Goal: Information Seeking & Learning: Understand process/instructions

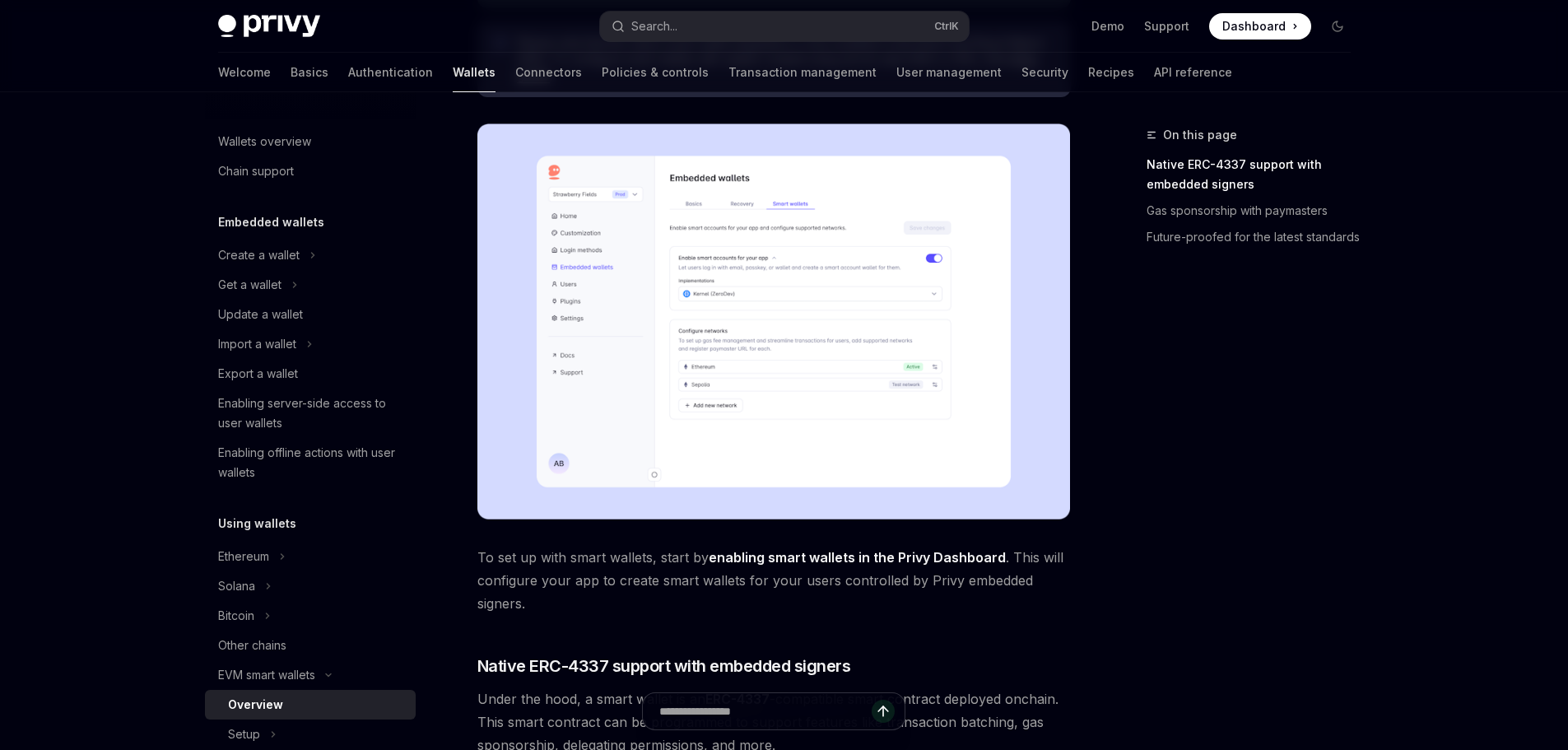
scroll to position [82, 0]
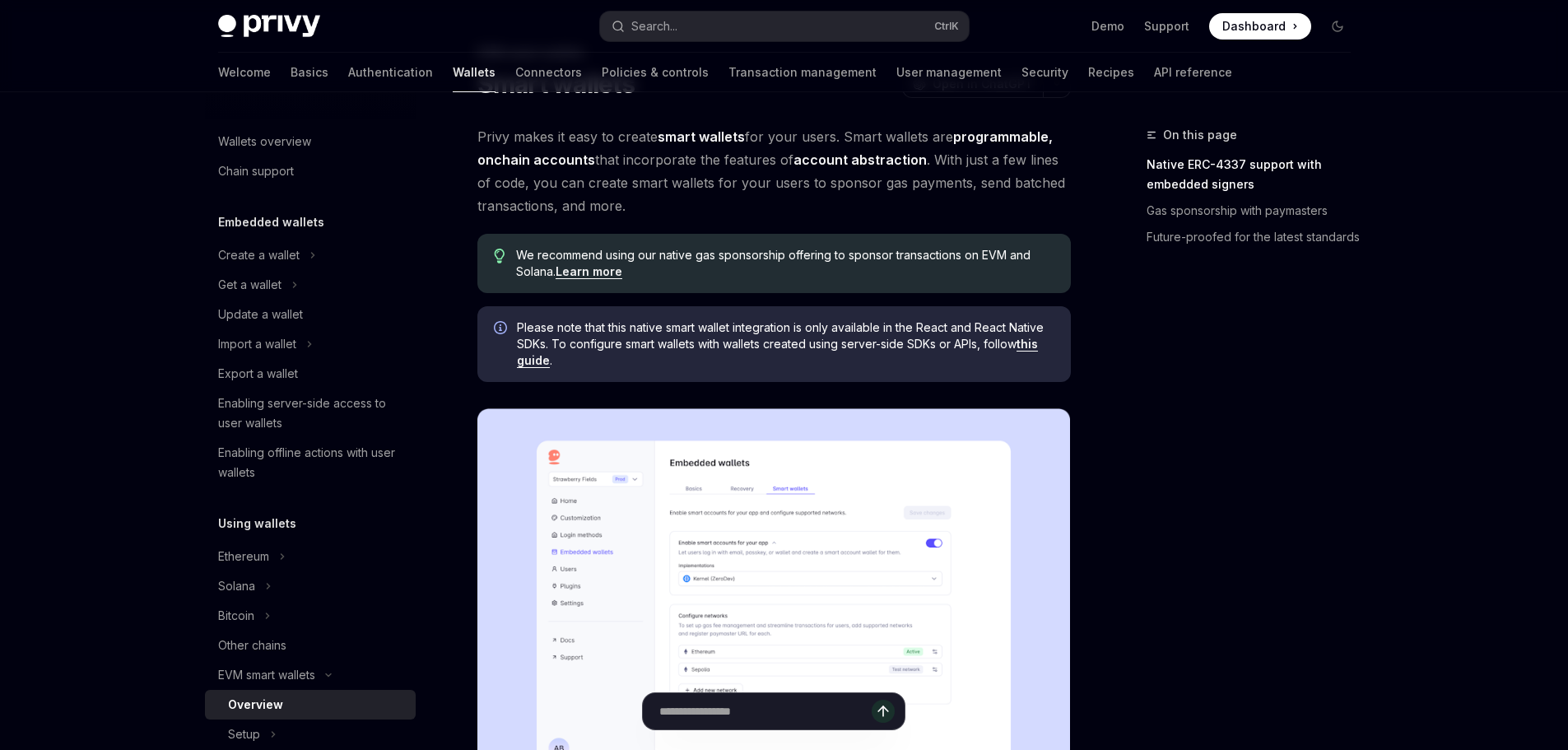
click at [705, 504] on img at bounding box center [774, 607] width 593 height 397
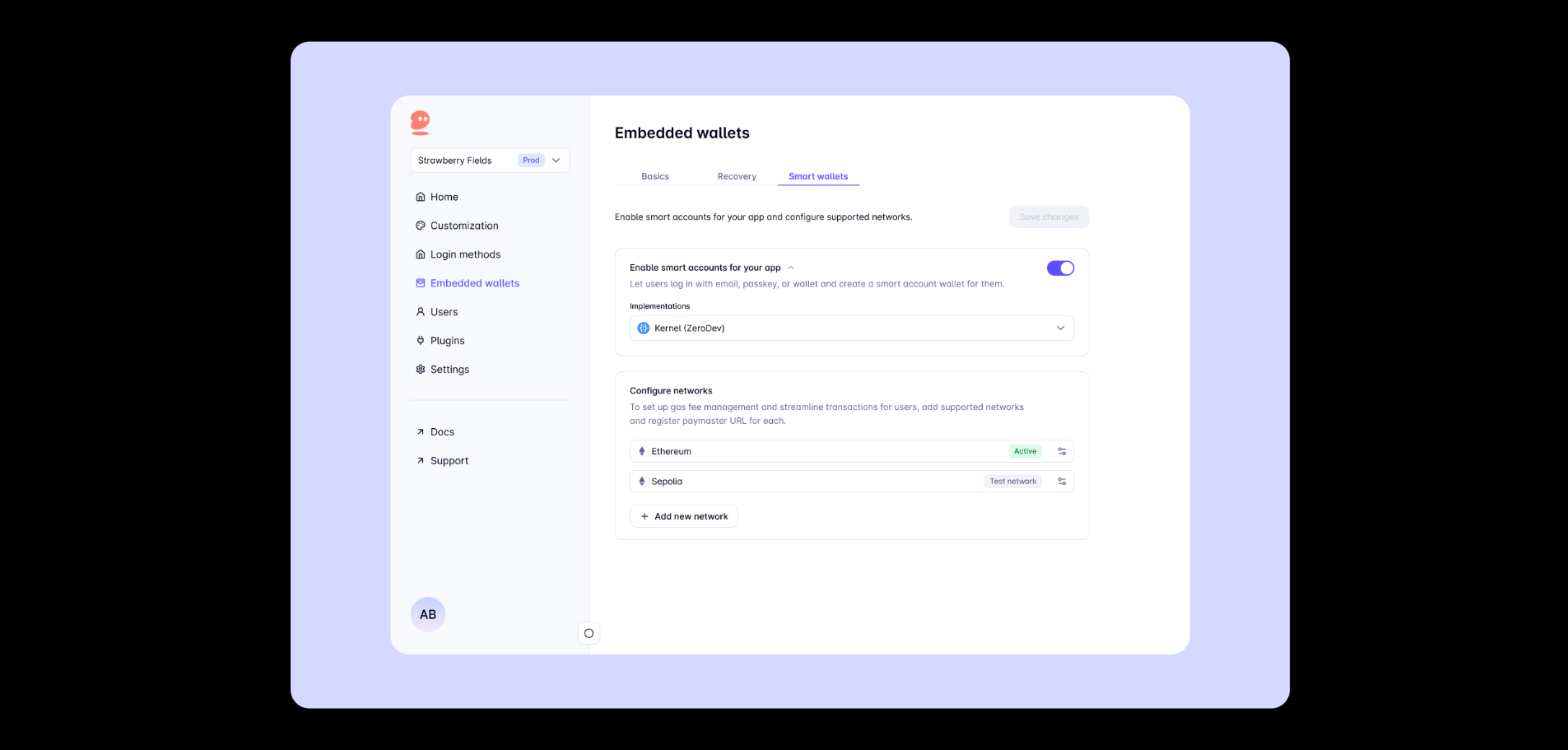
click at [1377, 439] on div at bounding box center [784, 375] width 1568 height 750
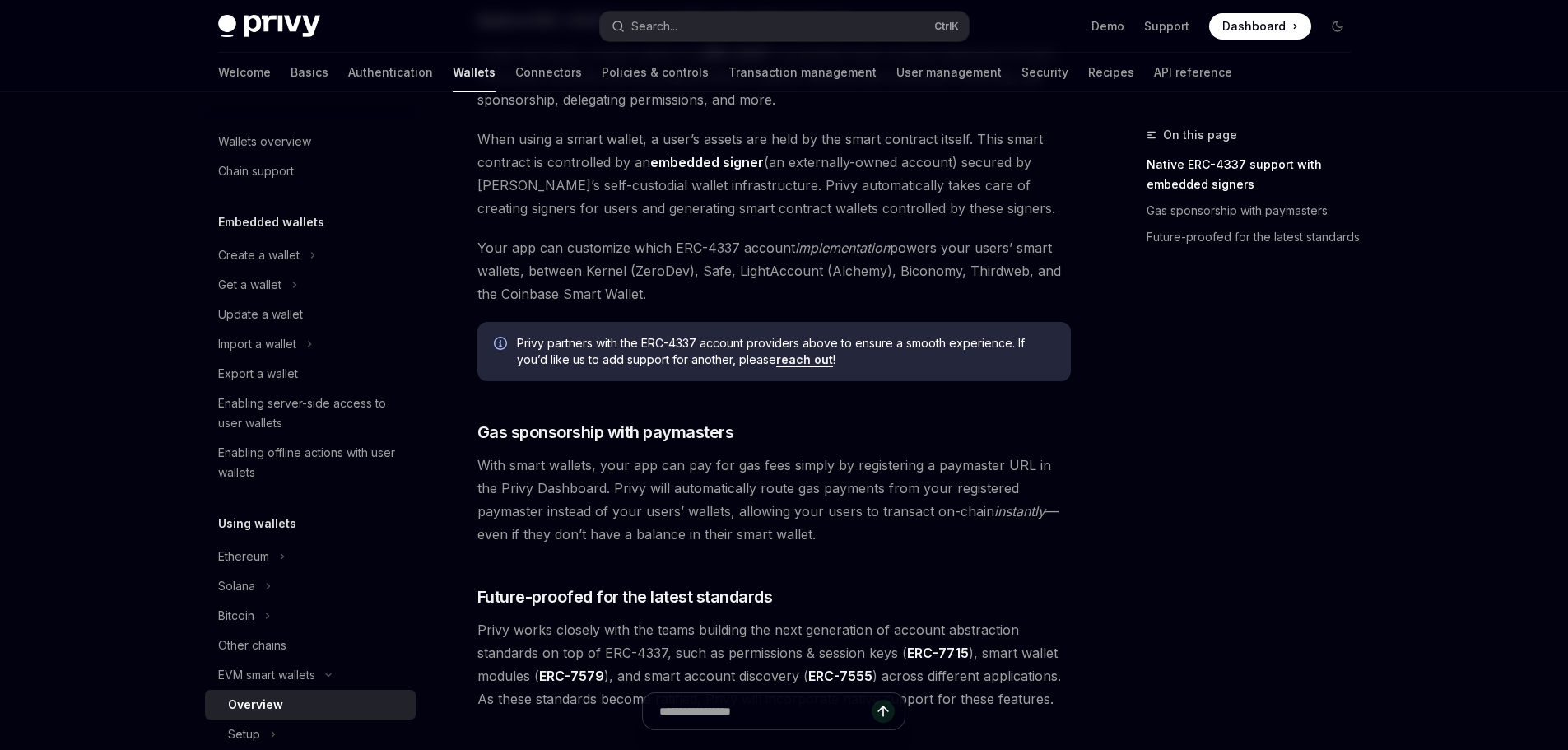
scroll to position [1071, 0]
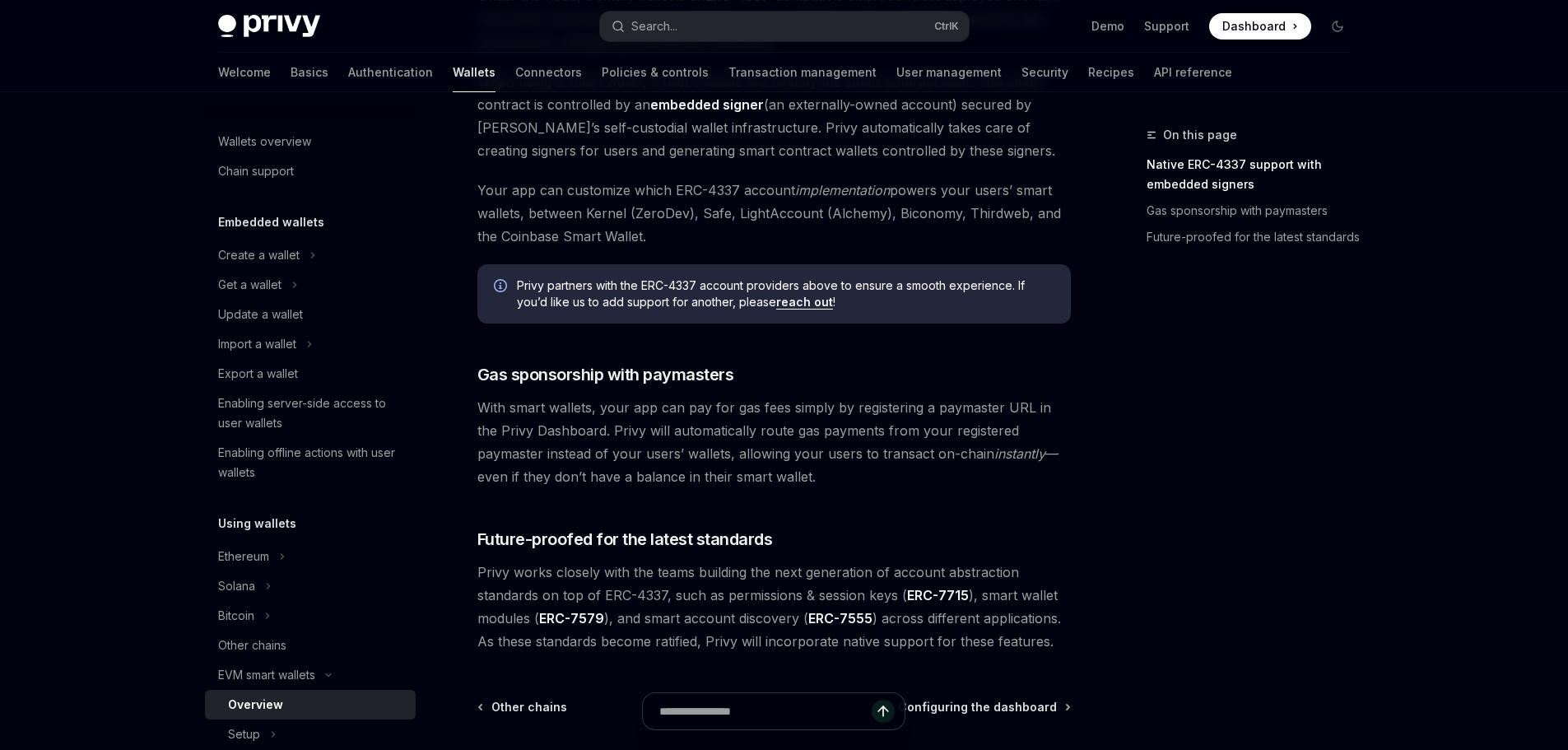
drag, startPoint x: 478, startPoint y: 412, endPoint x: 586, endPoint y: 428, distance: 109.2
click at [586, 428] on span "With smart wallets, your app can pay for gas fees simply by registering a payma…" at bounding box center [774, 442] width 593 height 92
click at [665, 432] on span "With smart wallets, your app can pay for gas fees simply by registering a payma…" at bounding box center [774, 442] width 593 height 92
drag, startPoint x: 590, startPoint y: 433, endPoint x: 1071, endPoint y: 472, distance: 482.6
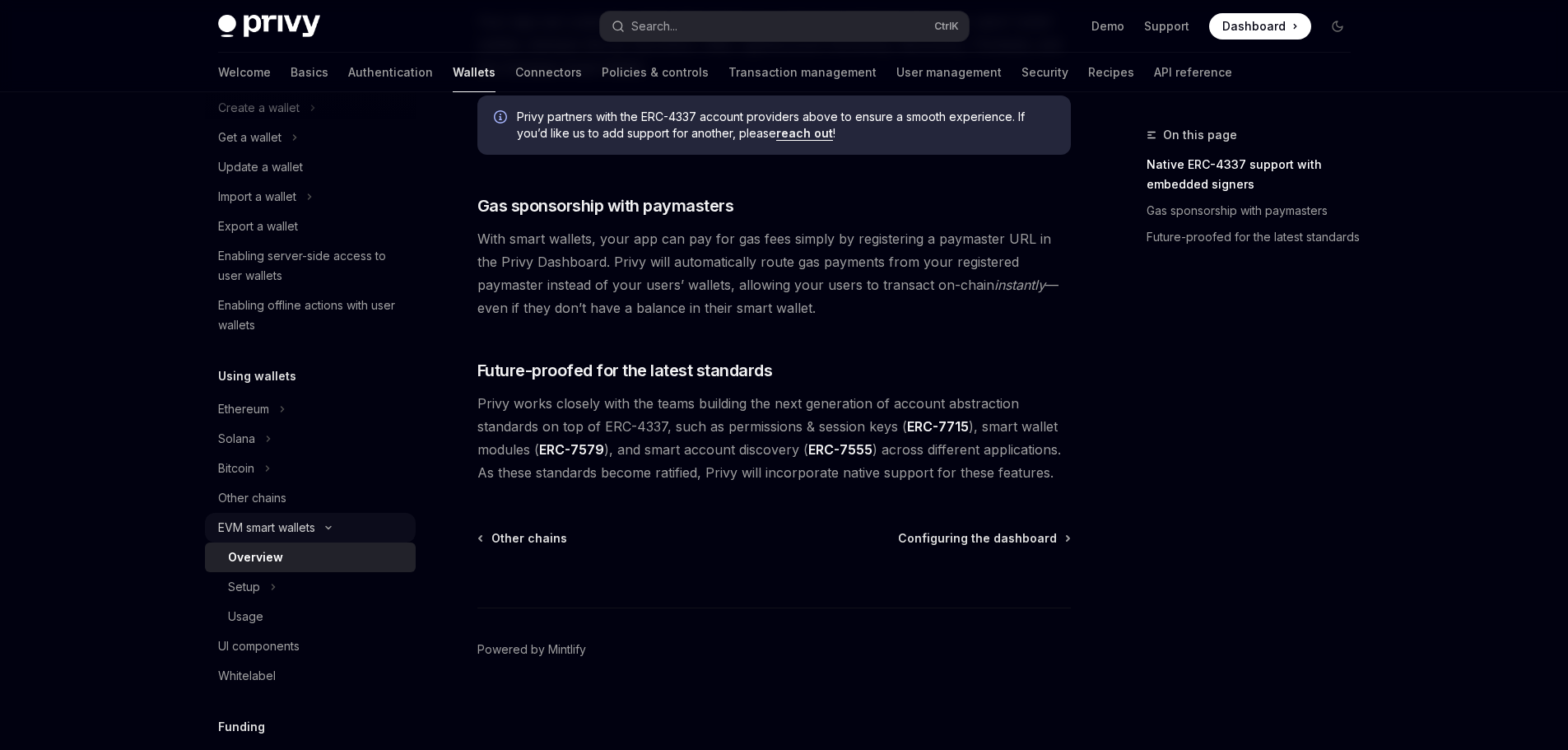
scroll to position [165, 0]
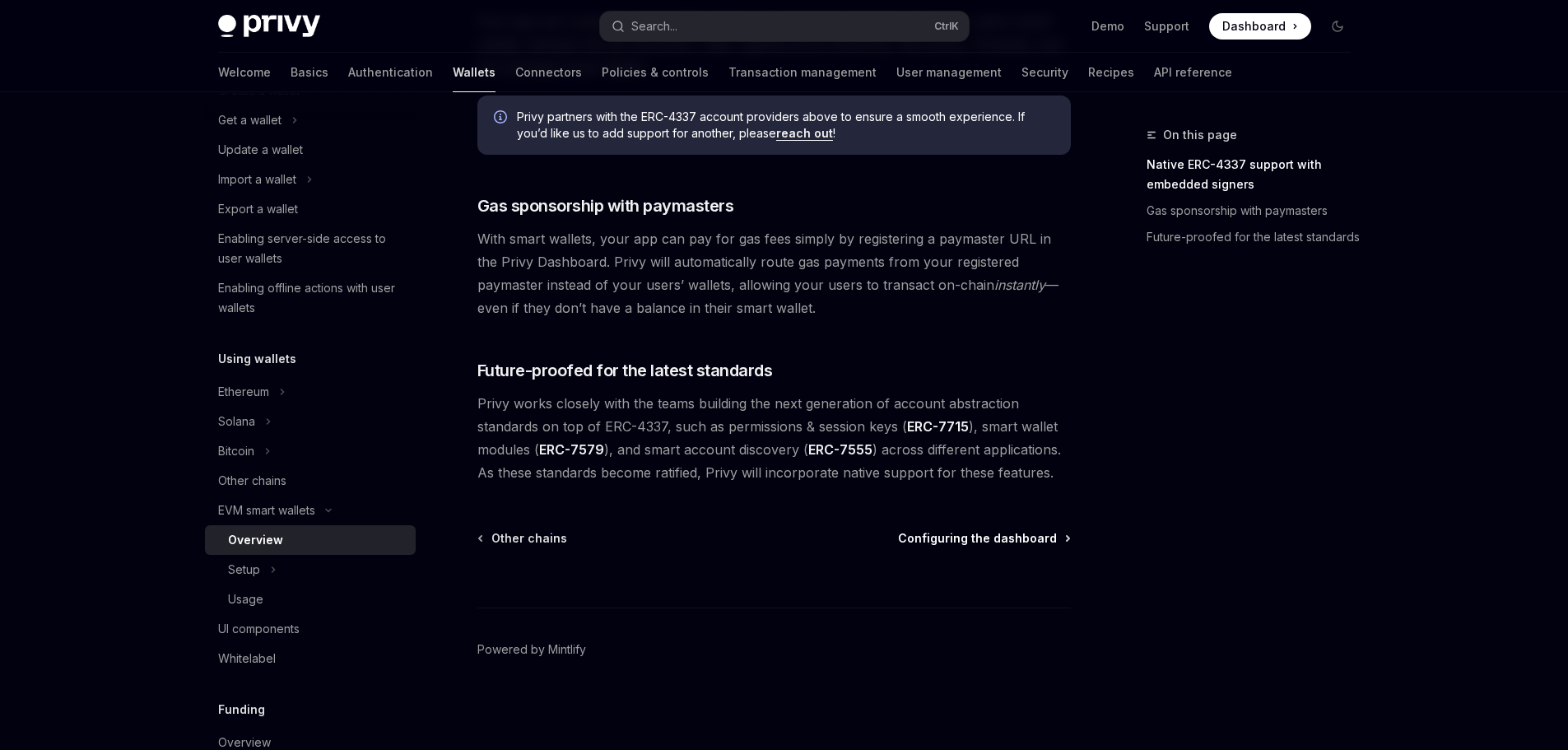
click at [993, 540] on span "Configuring the dashboard" at bounding box center [978, 539] width 159 height 17
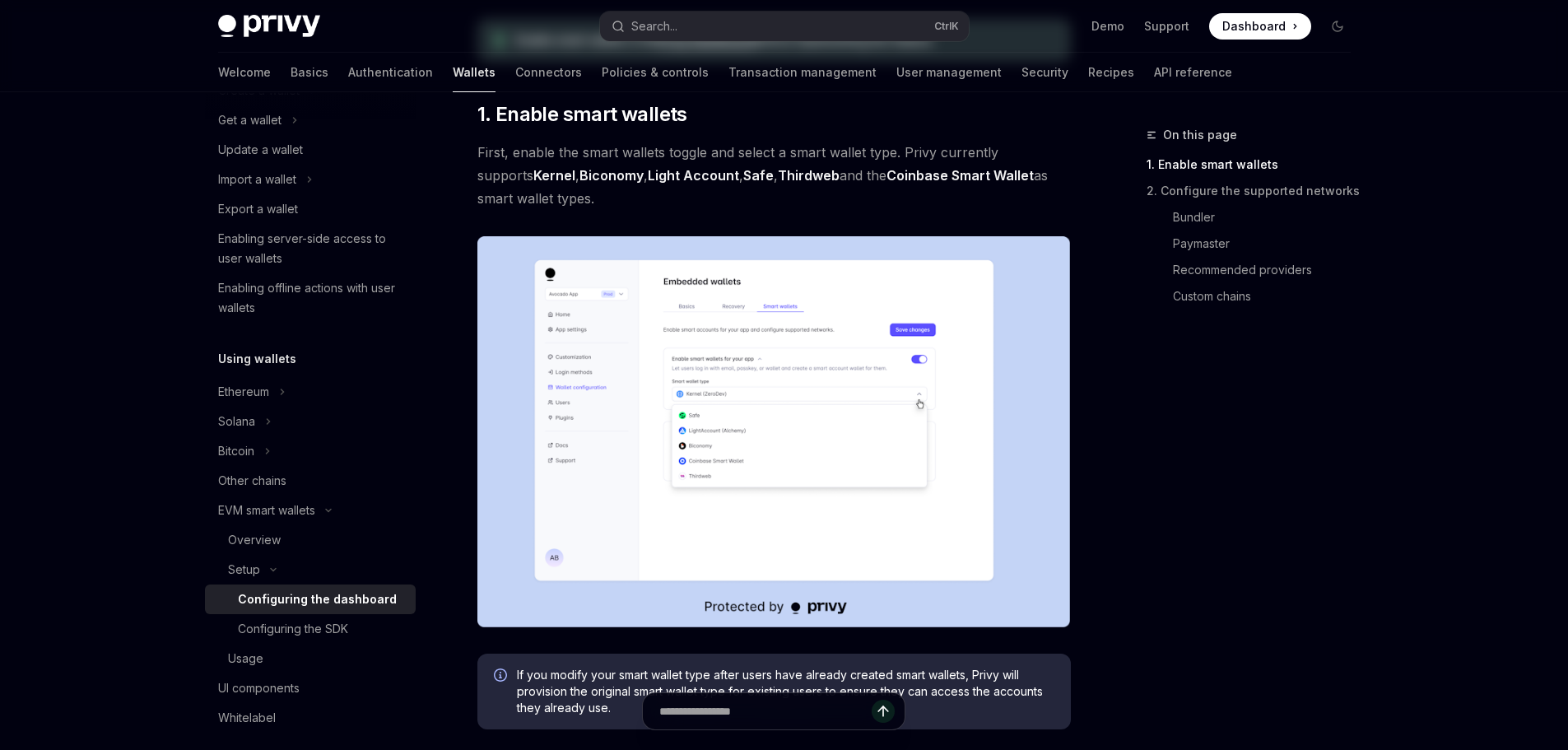
scroll to position [248, 0]
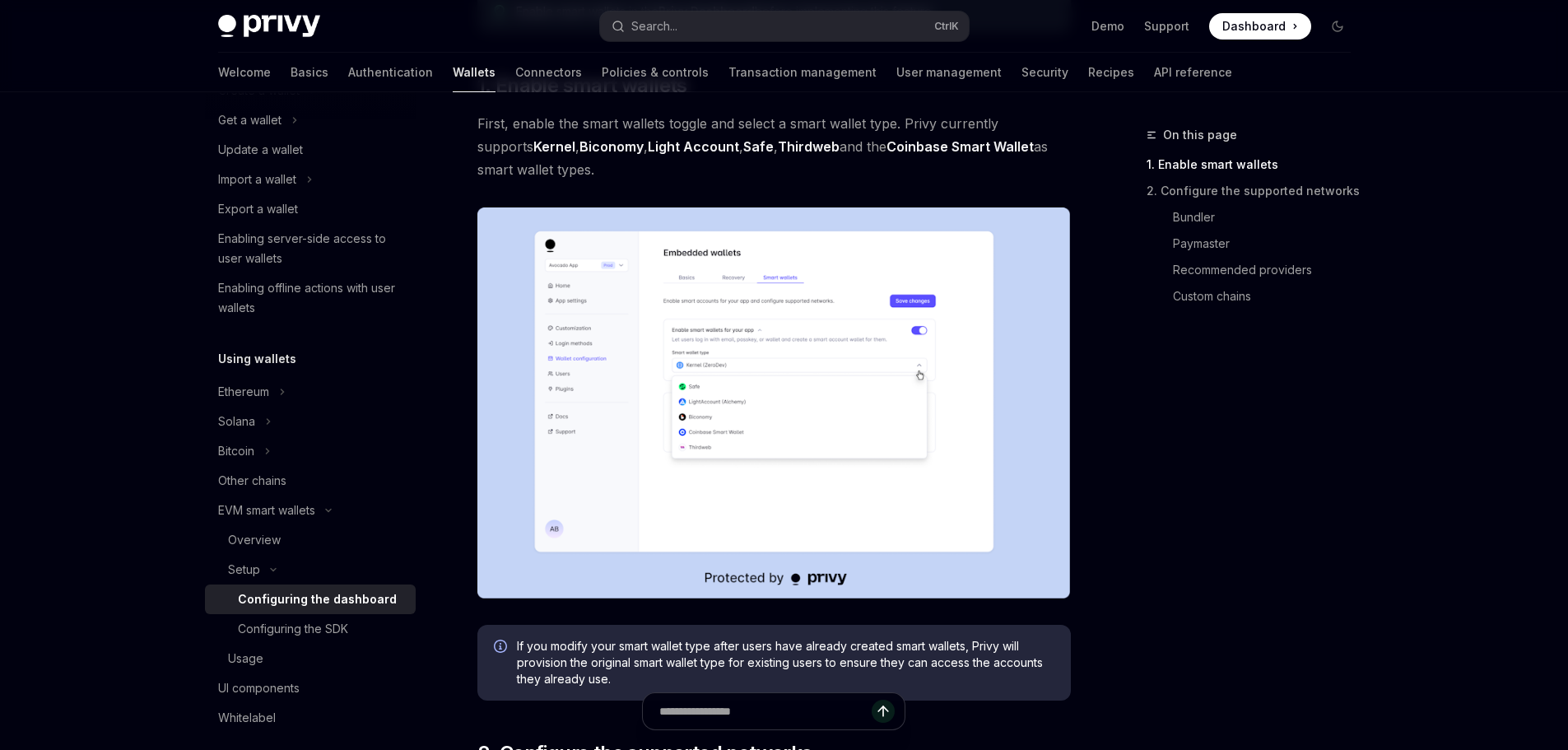
click at [729, 402] on img at bounding box center [774, 402] width 593 height 391
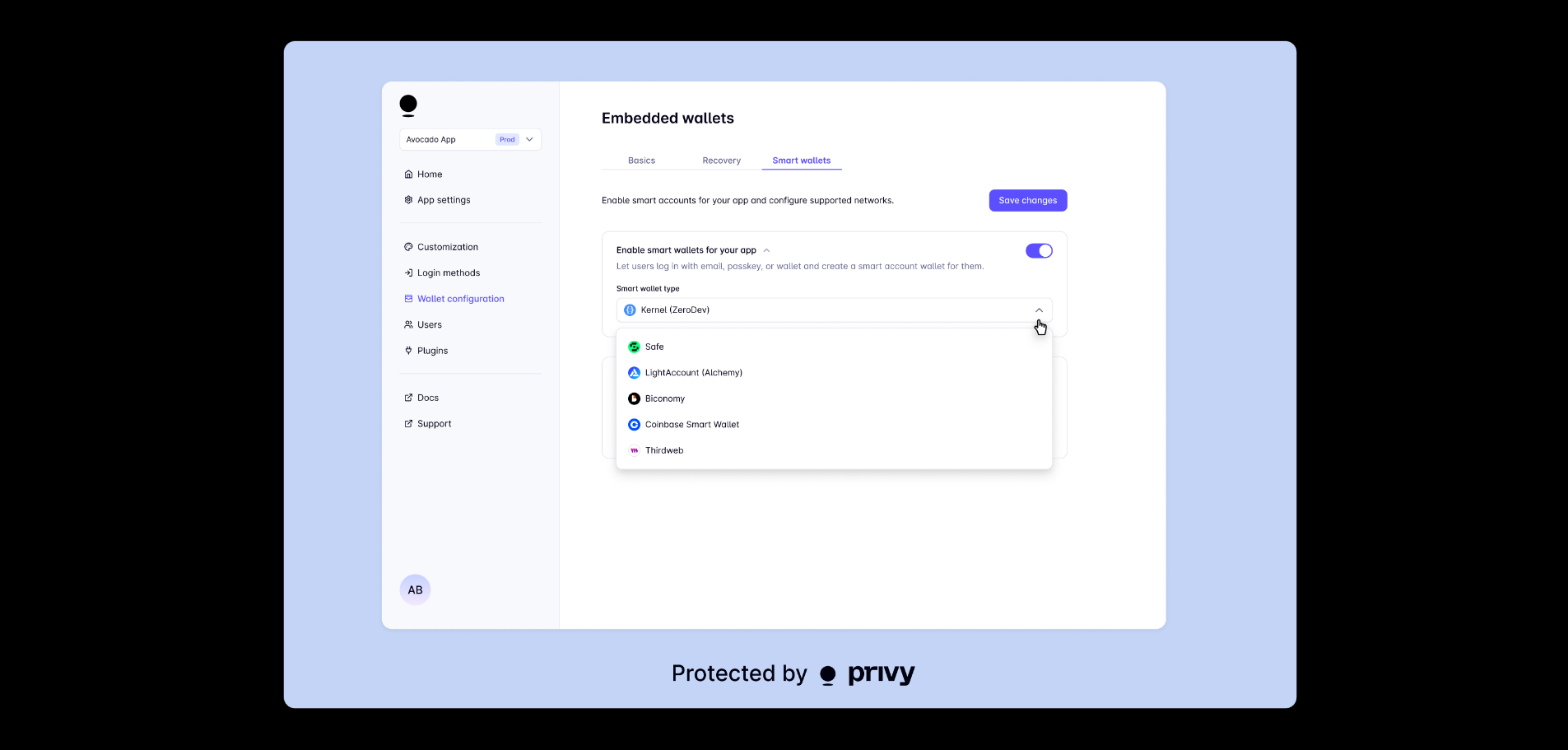
click at [1373, 478] on div at bounding box center [784, 375] width 1568 height 750
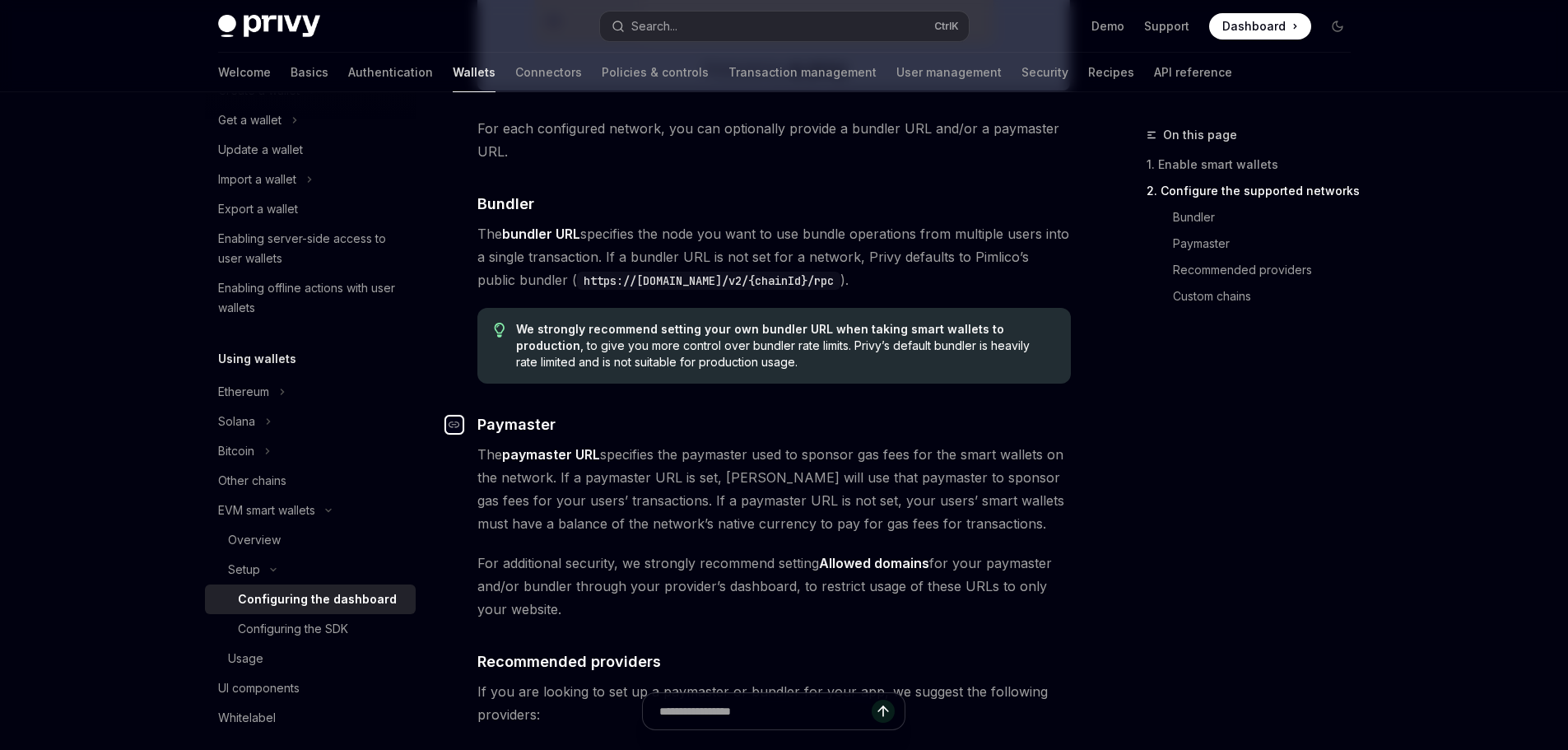
scroll to position [906, 0]
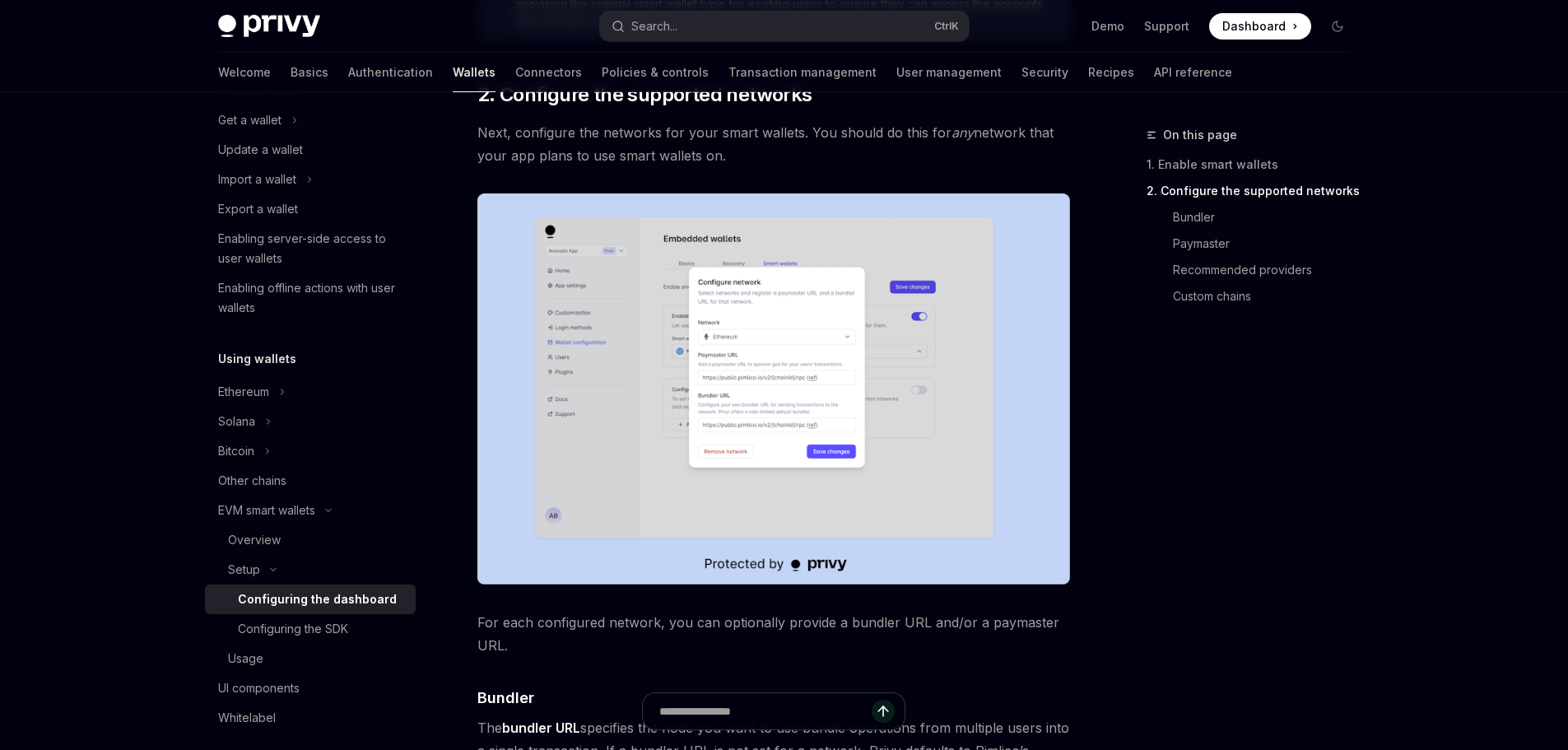
click at [585, 391] on img at bounding box center [774, 388] width 593 height 391
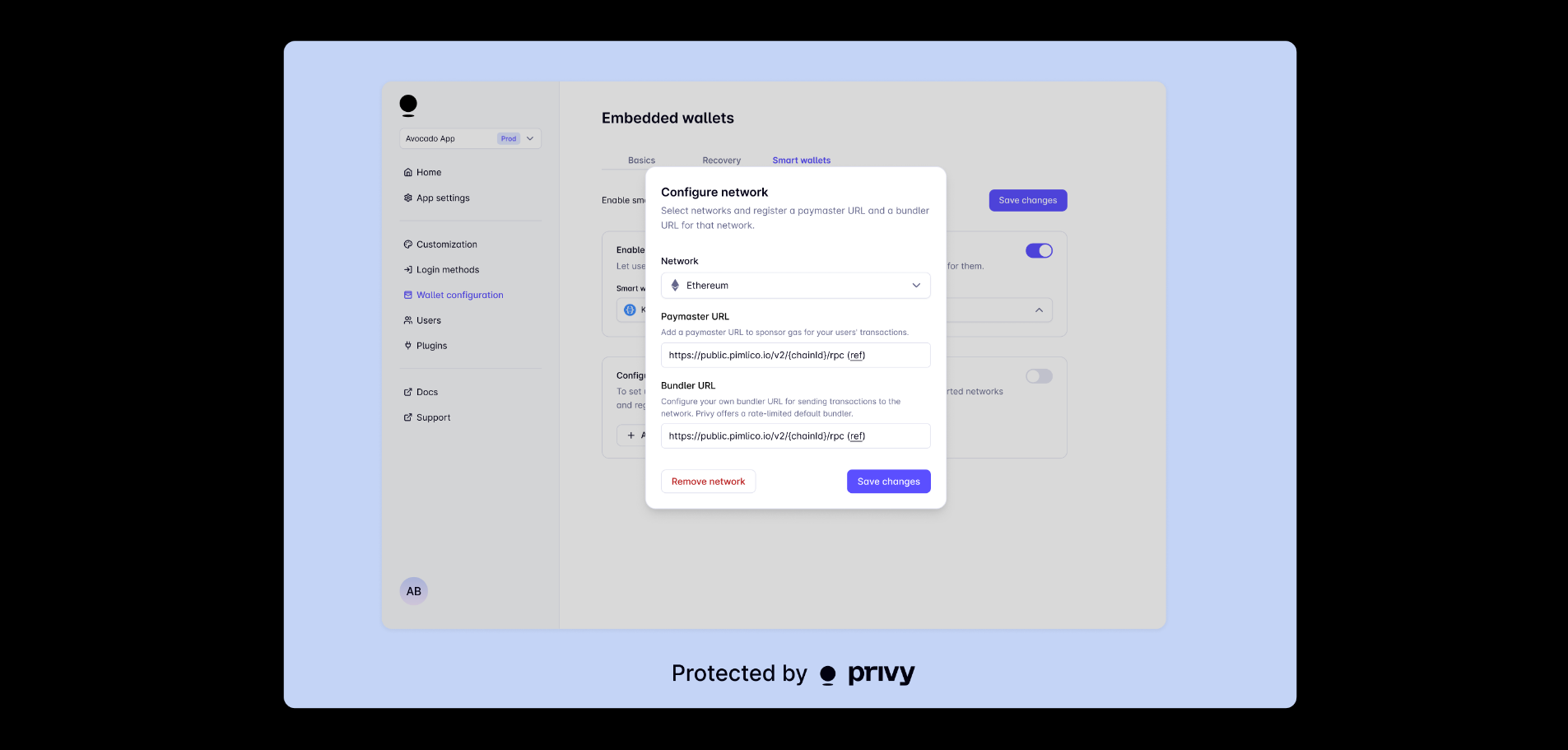
click at [653, 506] on img at bounding box center [789, 375] width 1013 height 668
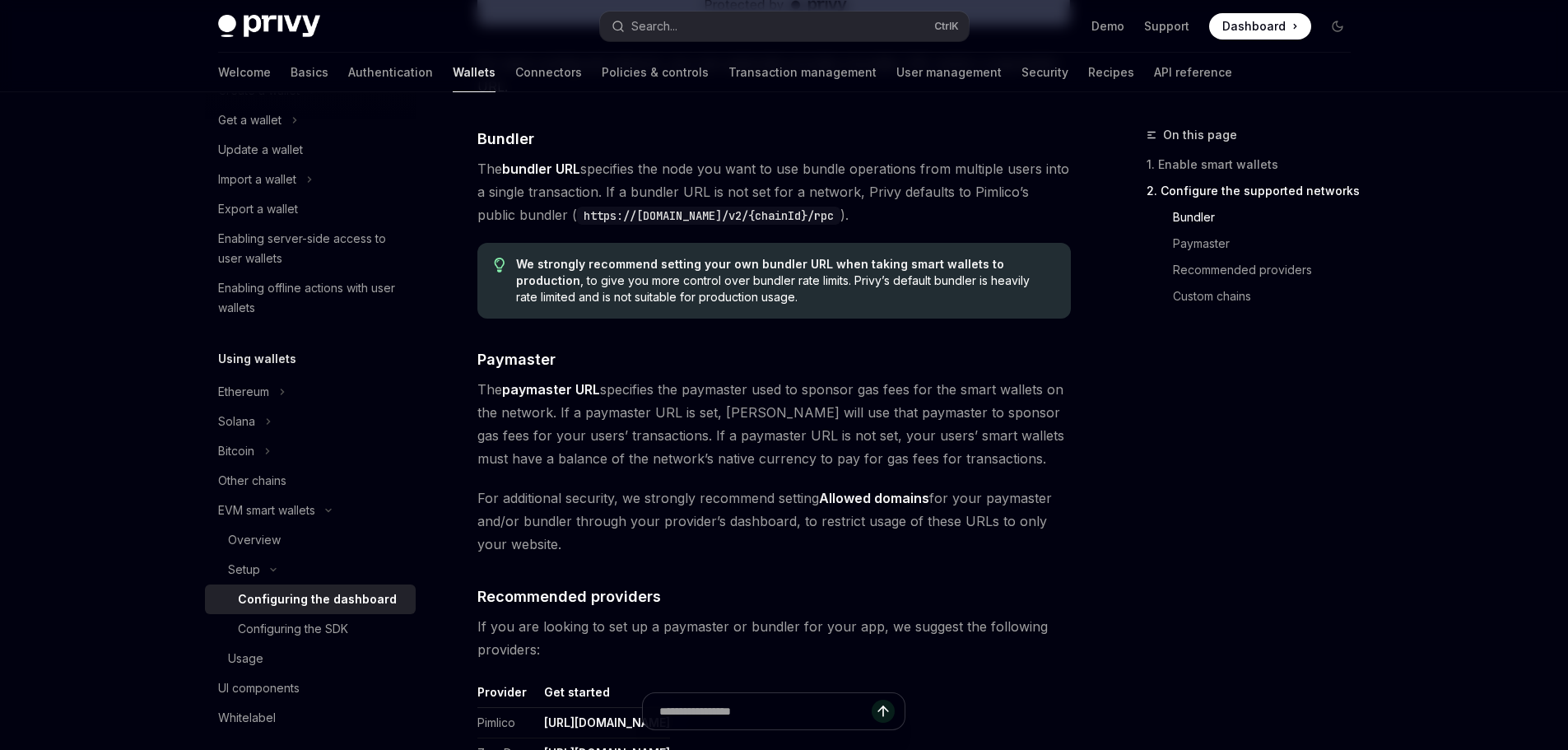
scroll to position [1482, 0]
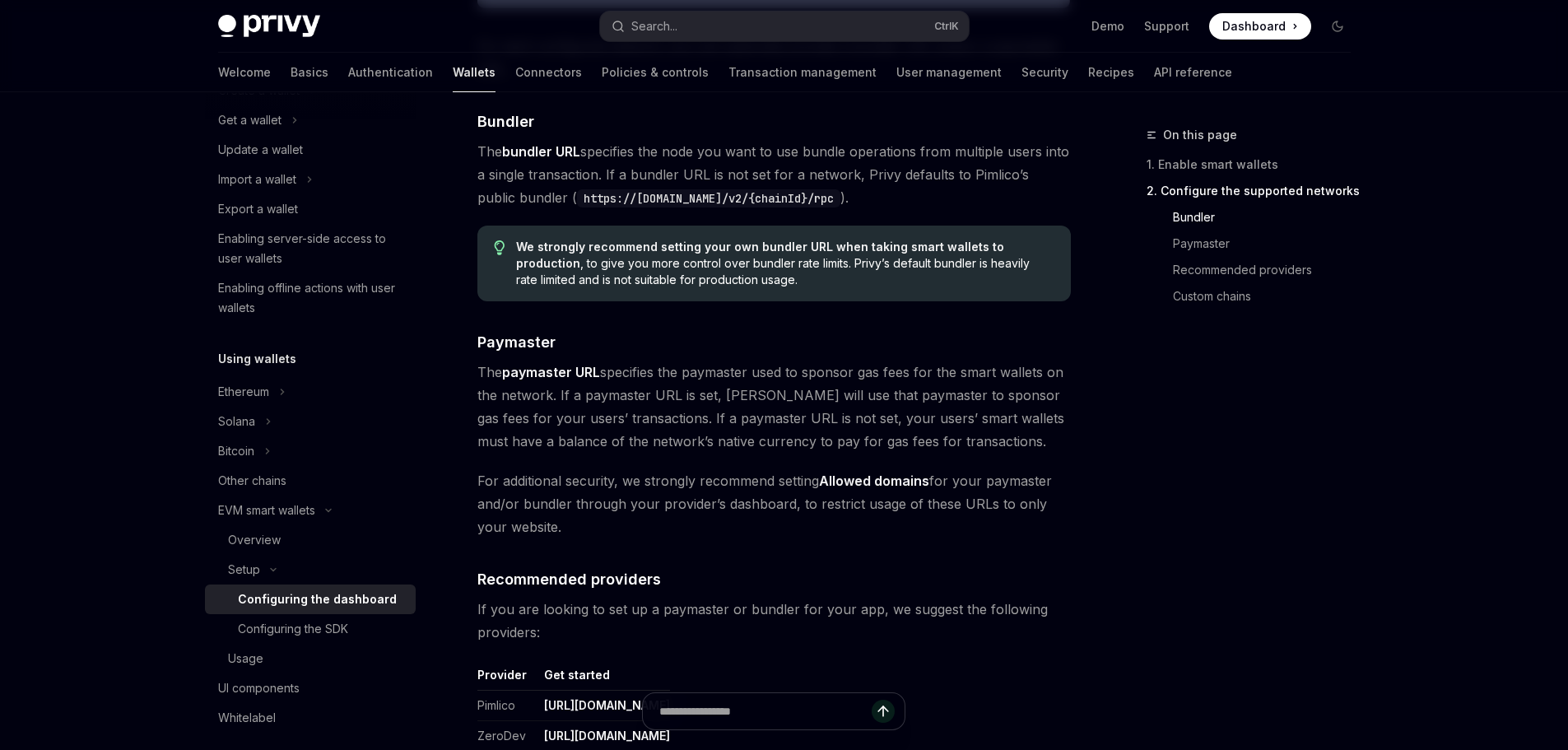
drag, startPoint x: 559, startPoint y: 398, endPoint x: 628, endPoint y: 415, distance: 71.1
click at [628, 415] on span "The paymaster URL specifies the paymaster used to sponsor gas fees for the smar…" at bounding box center [774, 407] width 593 height 92
drag, startPoint x: 818, startPoint y: 420, endPoint x: 932, endPoint y: 445, distance: 116.7
click at [932, 445] on span "The paymaster URL specifies the paymaster used to sponsor gas fees for the smar…" at bounding box center [774, 407] width 593 height 92
drag, startPoint x: 551, startPoint y: 470, endPoint x: 627, endPoint y: 469, distance: 76.0
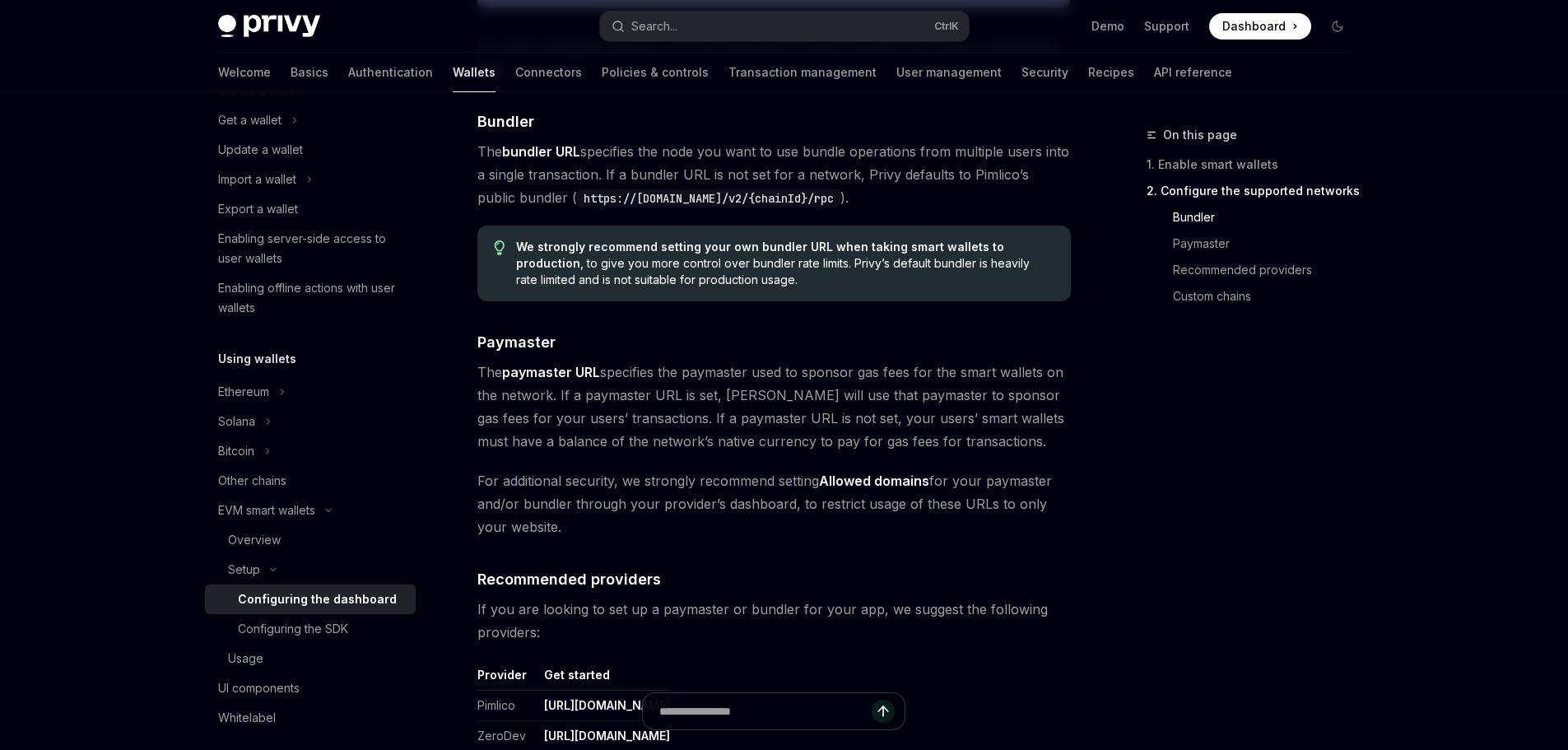
drag, startPoint x: 701, startPoint y: 482, endPoint x: 836, endPoint y: 482, distance: 135.0
click at [836, 482] on span "For additional security, we strongly recommend setting Allowed domains for your…" at bounding box center [774, 504] width 593 height 69
click at [888, 482] on strong "Allowed domains" at bounding box center [874, 481] width 111 height 17
drag, startPoint x: 933, startPoint y: 478, endPoint x: 789, endPoint y: 503, distance: 146.2
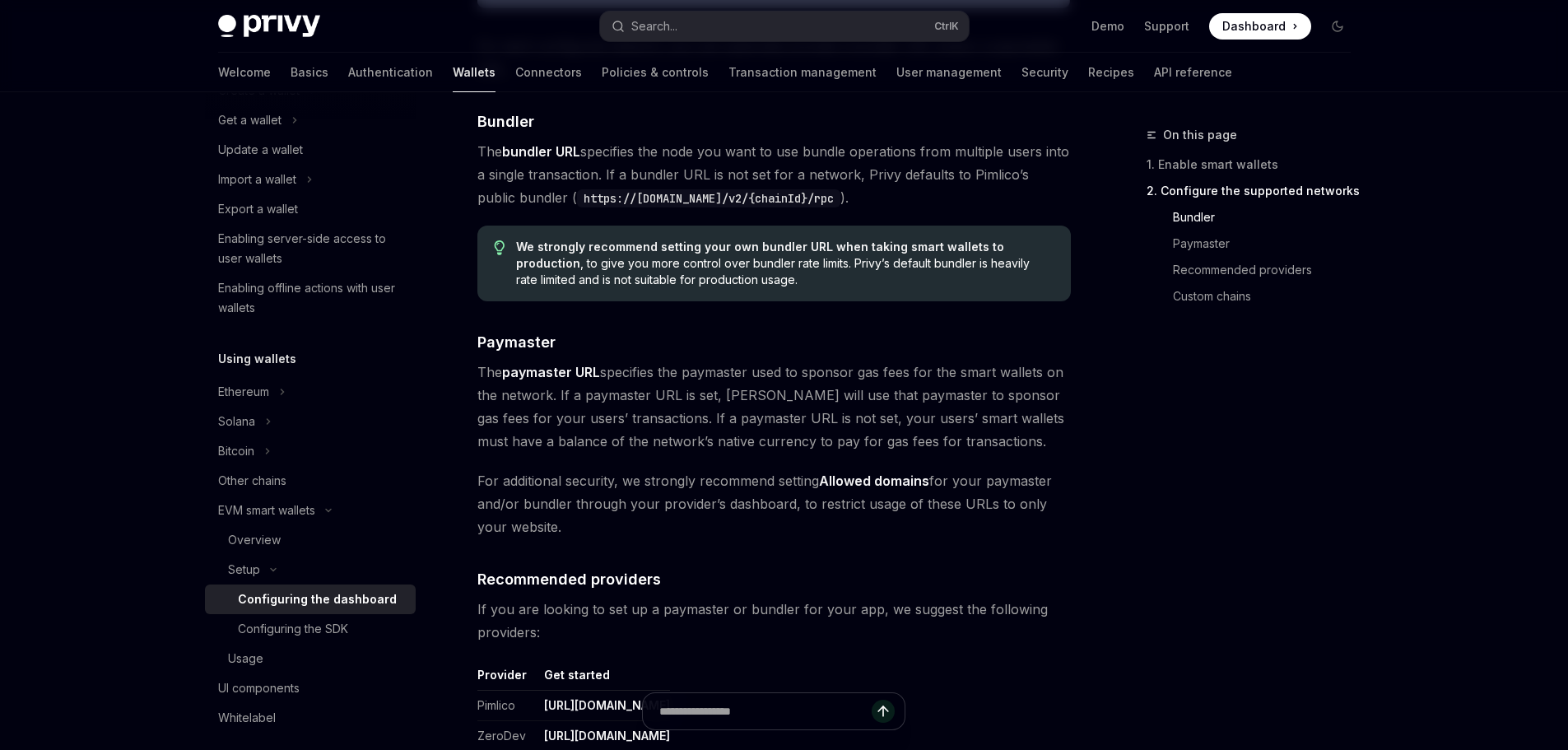
click at [789, 503] on span "For additional security, we strongly recommend setting Allowed domains for your…" at bounding box center [774, 504] width 593 height 69
drag, startPoint x: 793, startPoint y: 504, endPoint x: 1003, endPoint y: 519, distance: 210.5
click at [1003, 519] on span "For additional security, we strongly recommend setting Allowed domains for your…" at bounding box center [774, 504] width 593 height 69
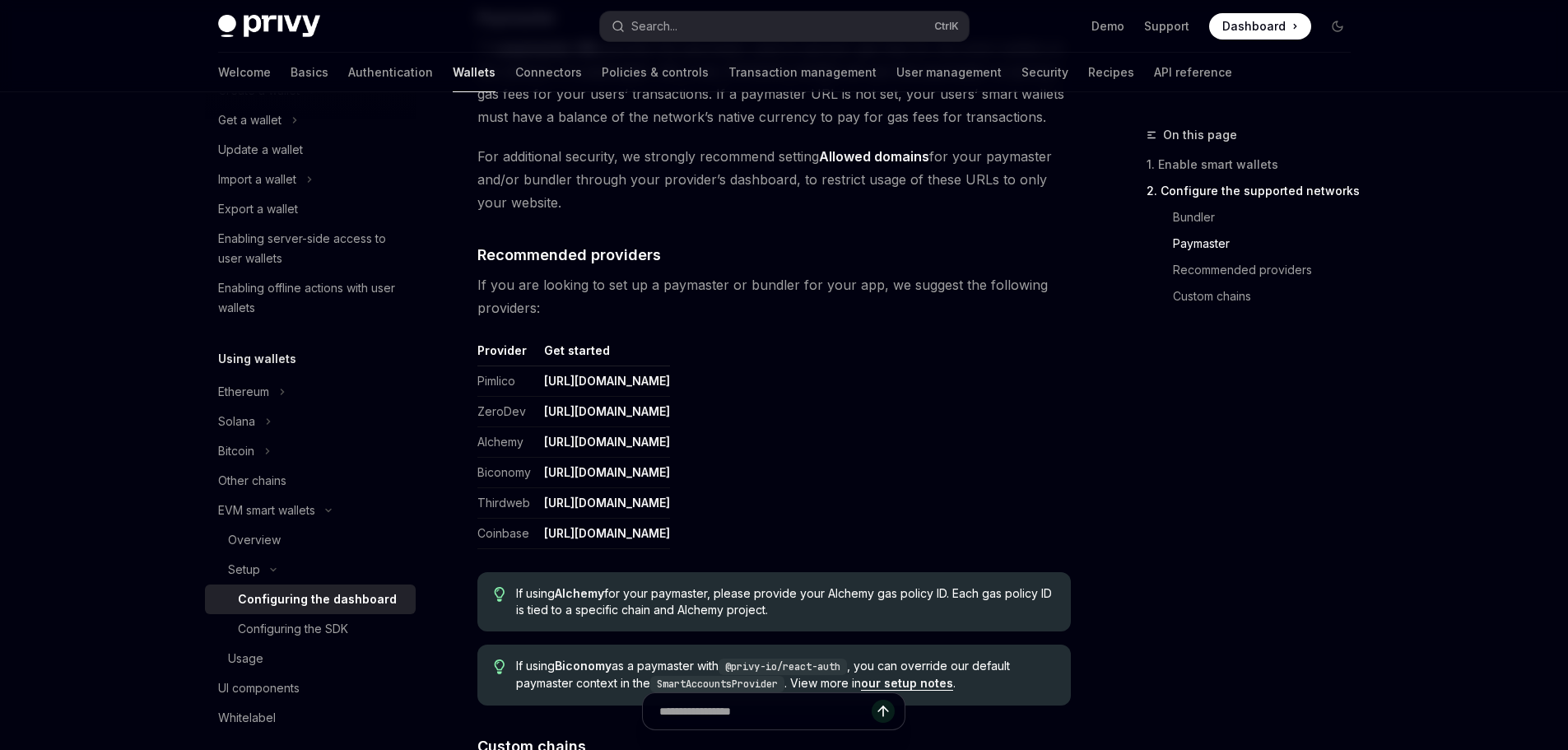
scroll to position [1812, 0]
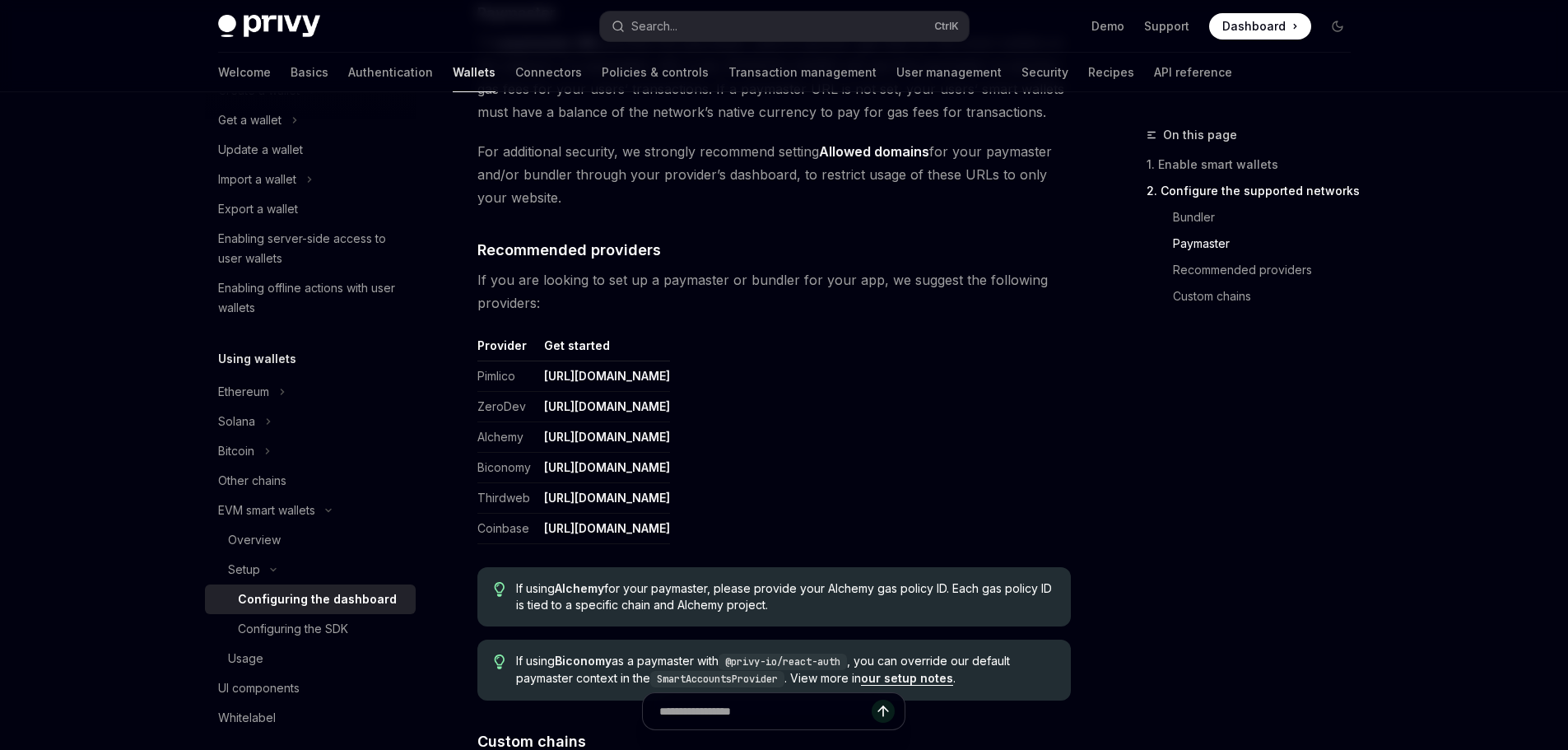
drag, startPoint x: 475, startPoint y: 278, endPoint x: 720, endPoint y: 302, distance: 246.2
drag, startPoint x: 580, startPoint y: 586, endPoint x: 950, endPoint y: 592, distance: 370.0
click at [950, 592] on span "If using Alchemy for your paymaster, please provide your Alchemy gas policy ID.…" at bounding box center [785, 596] width 538 height 33
drag, startPoint x: 520, startPoint y: 605, endPoint x: 781, endPoint y: 607, distance: 261.0
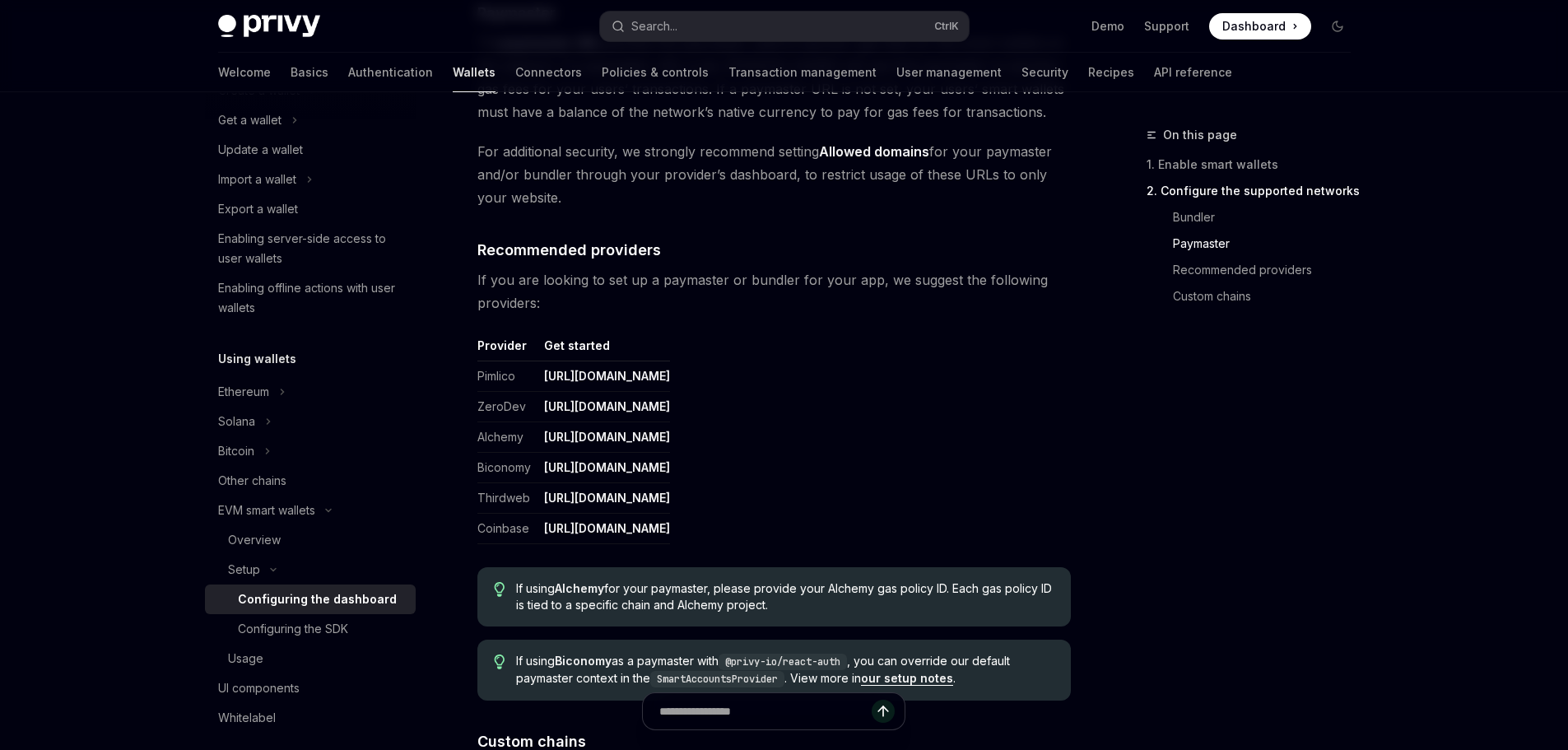
click at [781, 607] on span "If using Alchemy for your paymaster, please provide your Alchemy gas policy ID.…" at bounding box center [785, 596] width 538 height 33
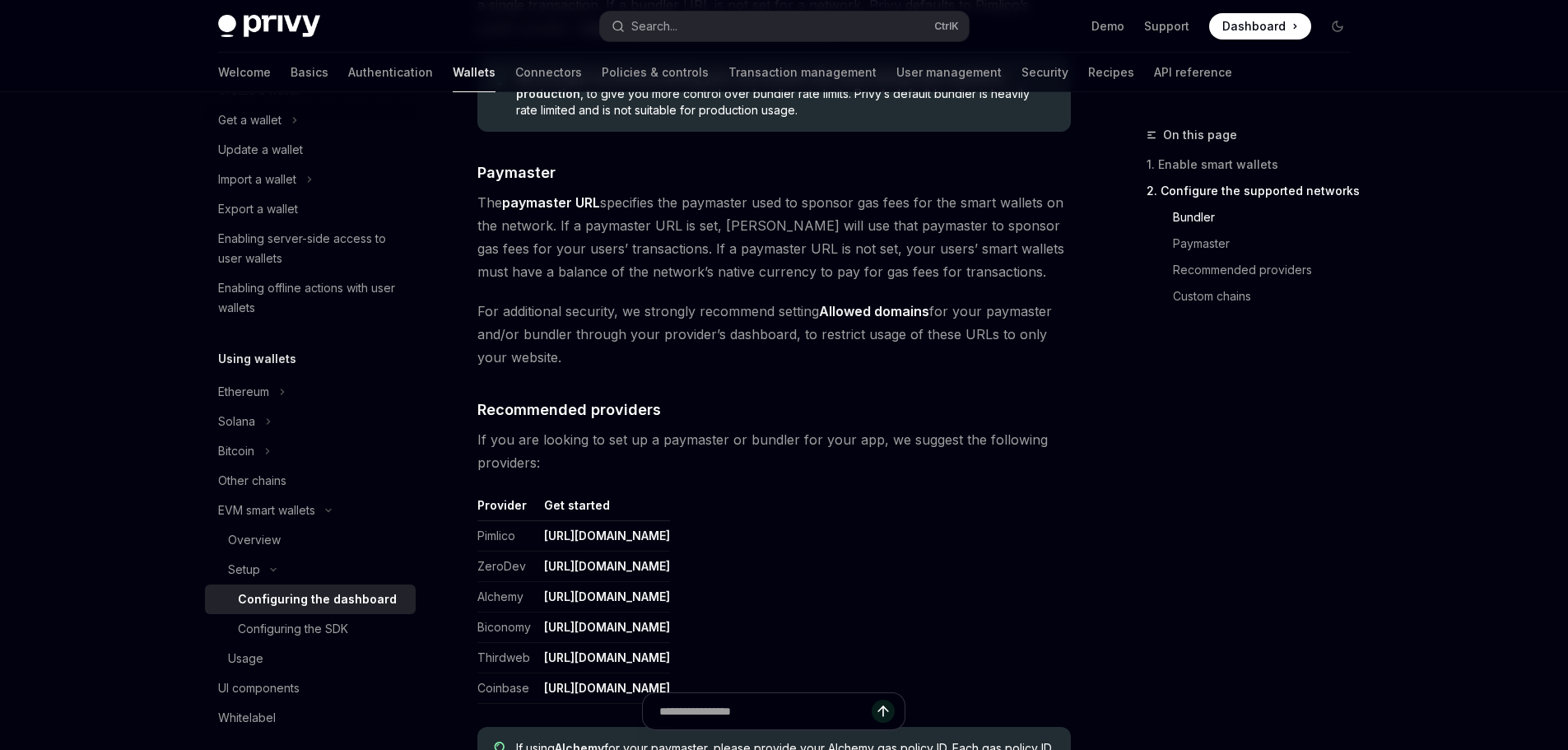
scroll to position [1647, 0]
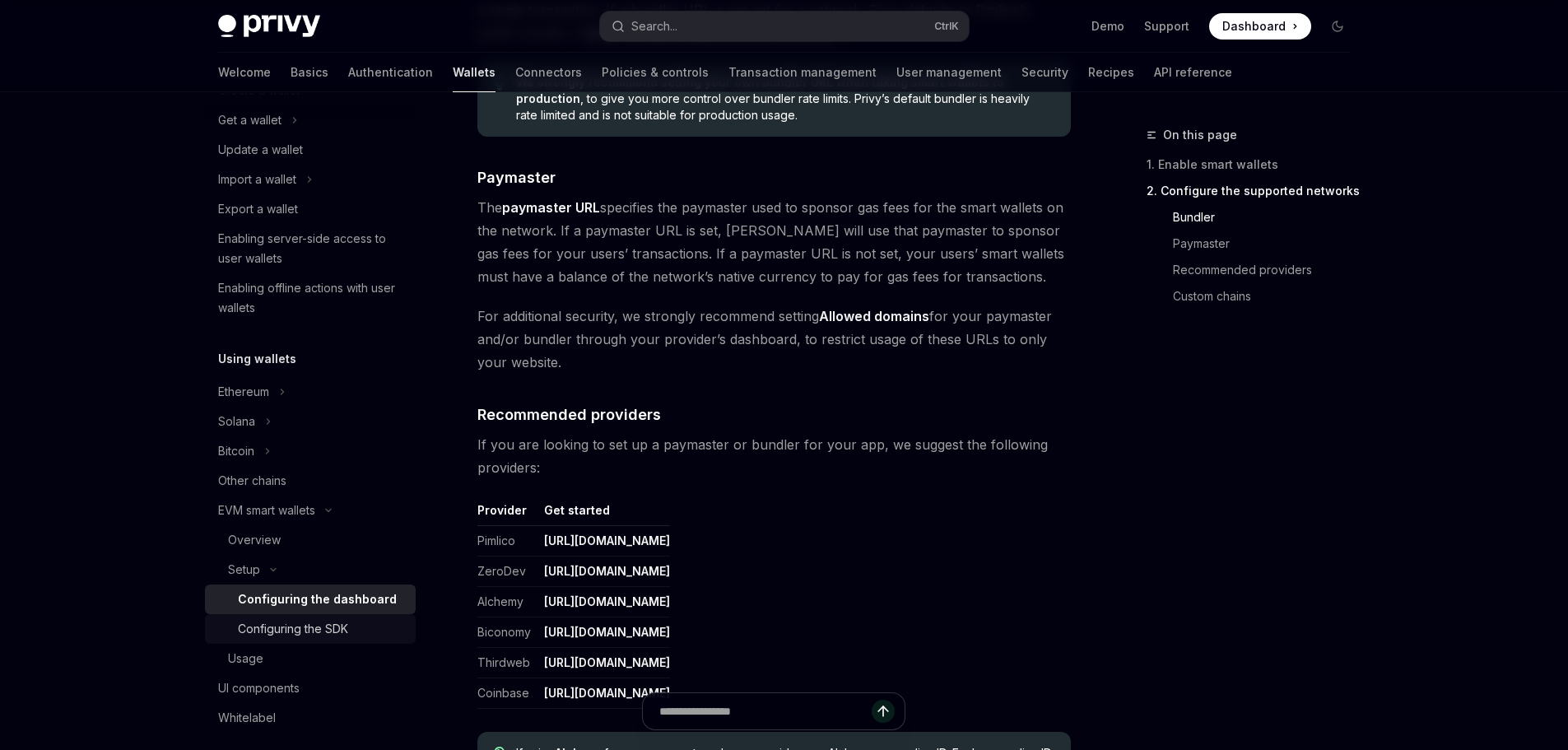
click at [318, 629] on div "Configuring the SDK" at bounding box center [293, 629] width 111 height 20
type textarea "*"
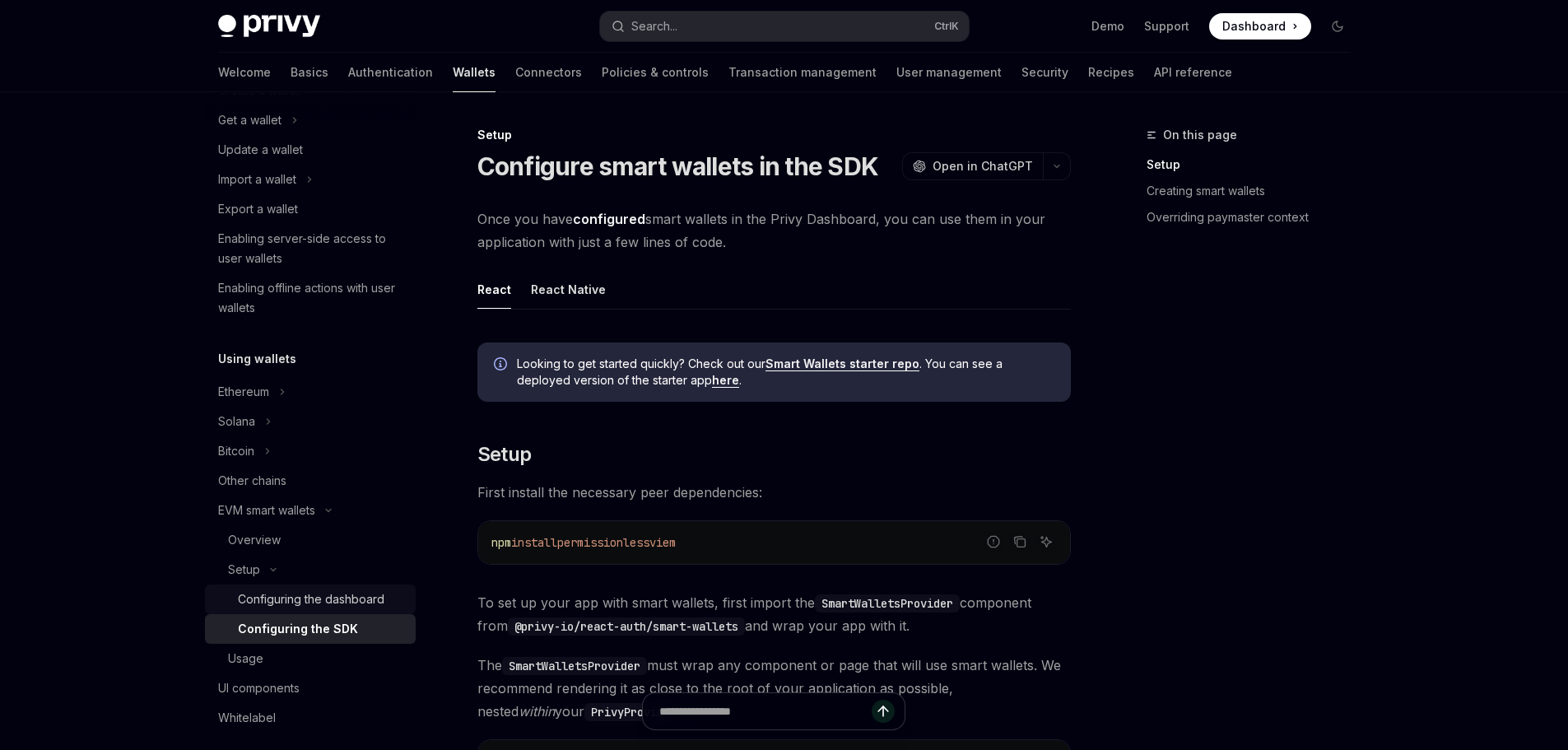
click at [316, 601] on div "Configuring the dashboard" at bounding box center [311, 599] width 146 height 20
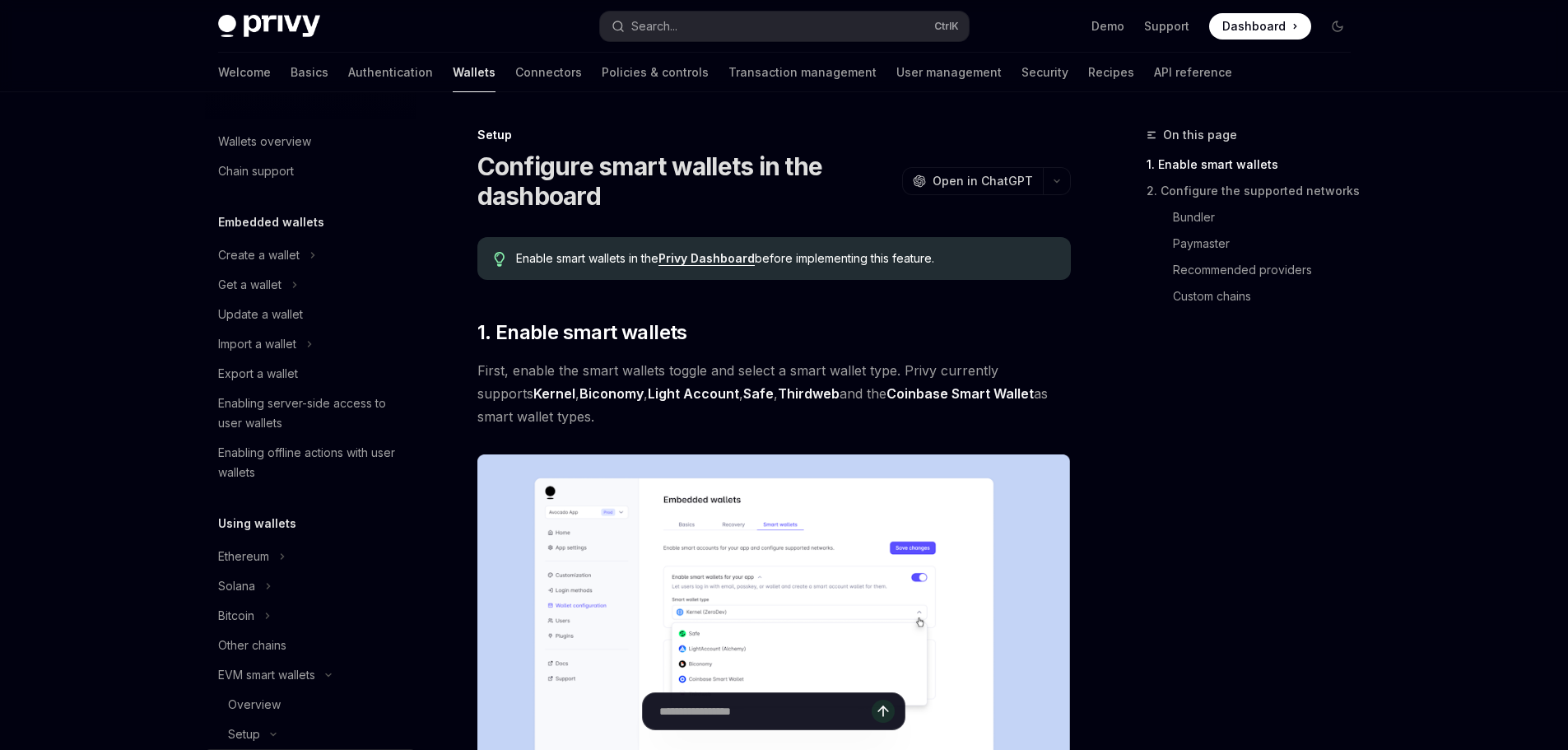
scroll to position [343, 0]
